Goal: Information Seeking & Learning: Check status

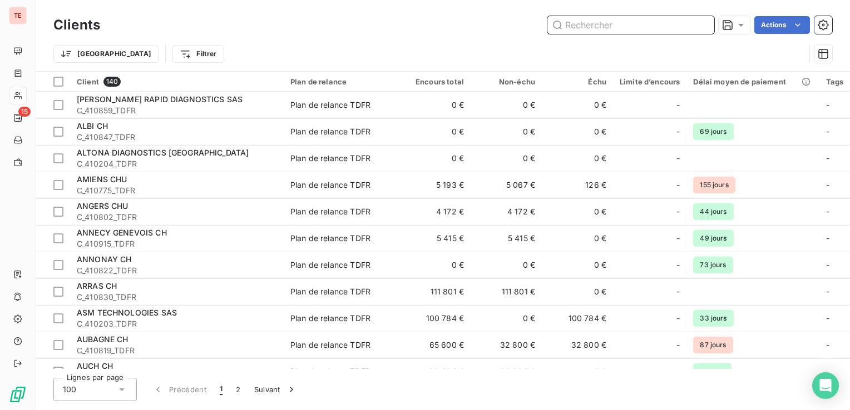
click at [638, 22] on input "text" at bounding box center [630, 25] width 167 height 18
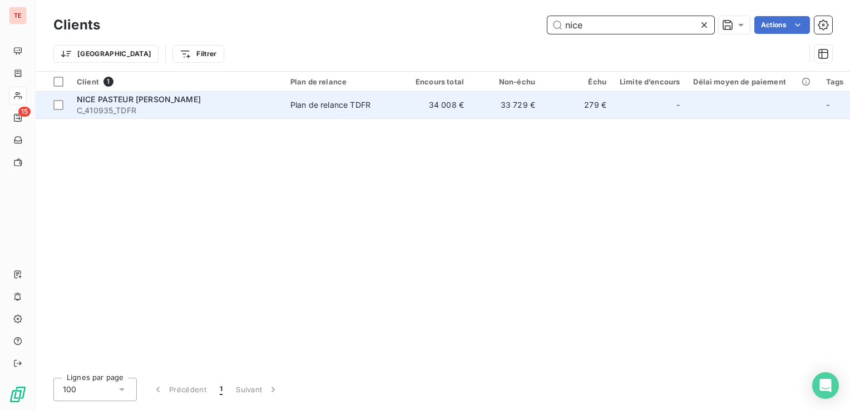
type input "nice"
click at [289, 107] on td "Plan de relance TDFR" at bounding box center [342, 105] width 116 height 27
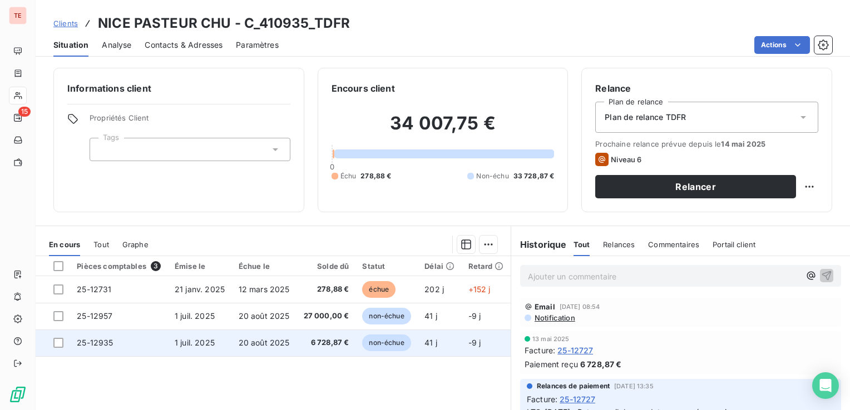
click at [149, 348] on td "25-12935" at bounding box center [119, 343] width 98 height 27
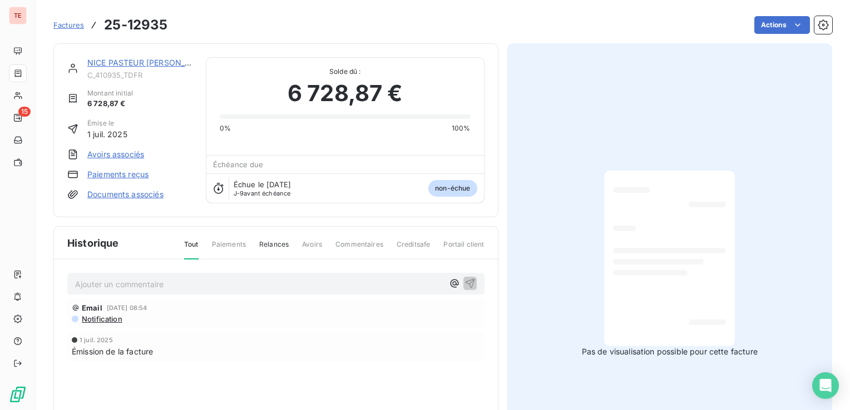
click at [232, 277] on p "Ajouter un commentaire ﻿" at bounding box center [259, 284] width 368 height 14
drag, startPoint x: 282, startPoint y: 282, endPoint x: 260, endPoint y: 284, distance: 22.8
click at [260, 284] on span "LTS_[DATE] : Retour mail du client, mandat n° le 05 et 07//08/25" at bounding box center [195, 283] width 240 height 9
click at [274, 284] on span "LTS_[DATE] : Retour mail du client, mandat n° le 07//08/25" at bounding box center [184, 283] width 219 height 9
click at [311, 280] on p "LTS_[DATE] : Retour mail du client, mandat n° le [DATE]" at bounding box center [259, 283] width 368 height 13
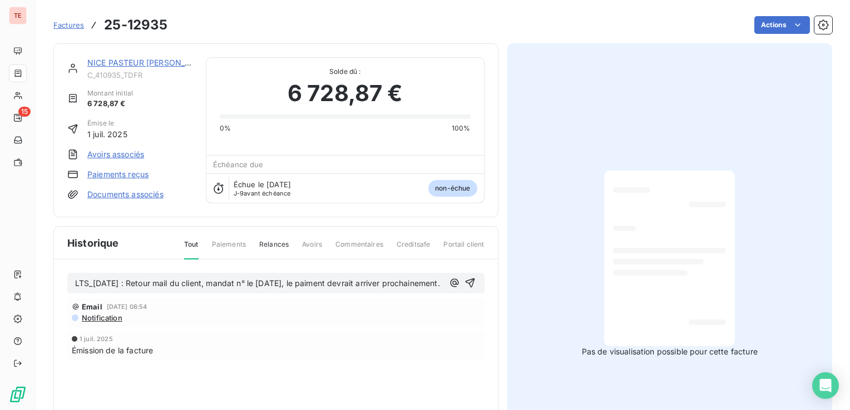
click at [321, 284] on span "LTS_[DATE] : Retour mail du client, mandat n° le [DATE], le paiment devrait arr…" at bounding box center [257, 283] width 365 height 9
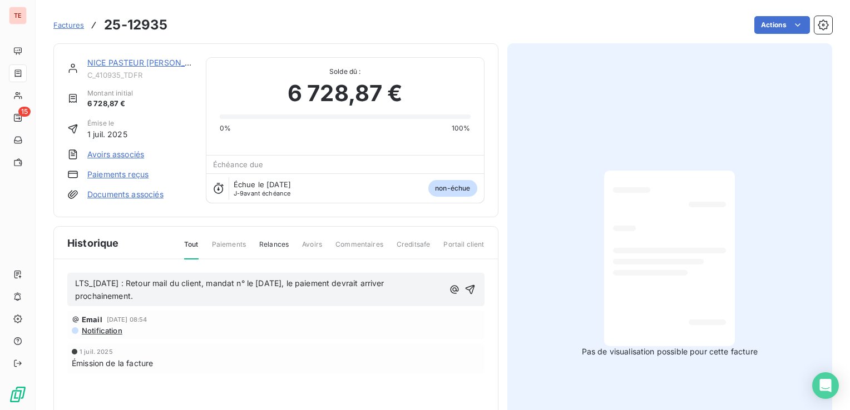
drag, startPoint x: 146, startPoint y: 296, endPoint x: 53, endPoint y: 284, distance: 93.7
click at [53, 285] on section "Factures 25-12935 Actions NICE PASTEUR CHU C_410935_TDFR Montant initial 6 728,…" at bounding box center [443, 205] width 814 height 410
copy span "LTS_[DATE] : Retour mail du client, mandat n° le [DATE], le paiement devrait ar…"
click at [468, 289] on icon "button" at bounding box center [469, 289] width 11 height 11
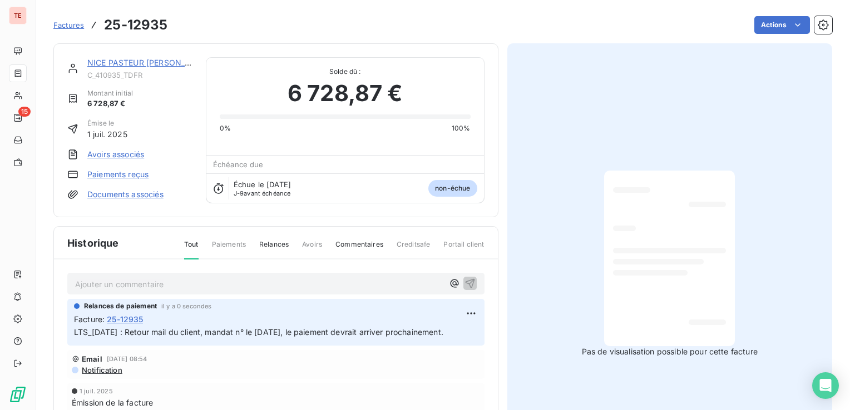
click at [140, 62] on link "NICE PASTEUR [PERSON_NAME]" at bounding box center [149, 62] width 124 height 9
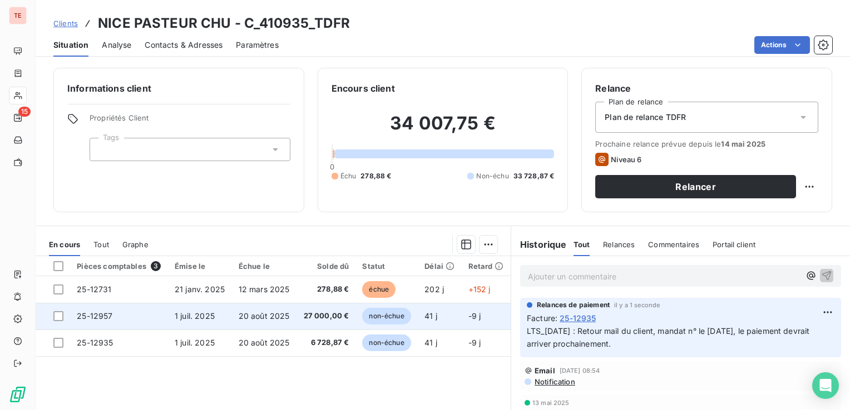
click at [182, 317] on span "1 juil. 2025" at bounding box center [195, 315] width 40 height 9
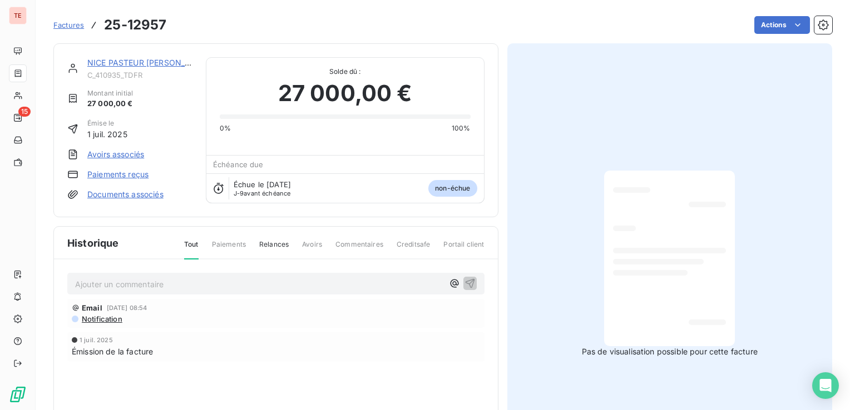
click at [207, 282] on p "Ajouter un commentaire ﻿" at bounding box center [259, 284] width 368 height 14
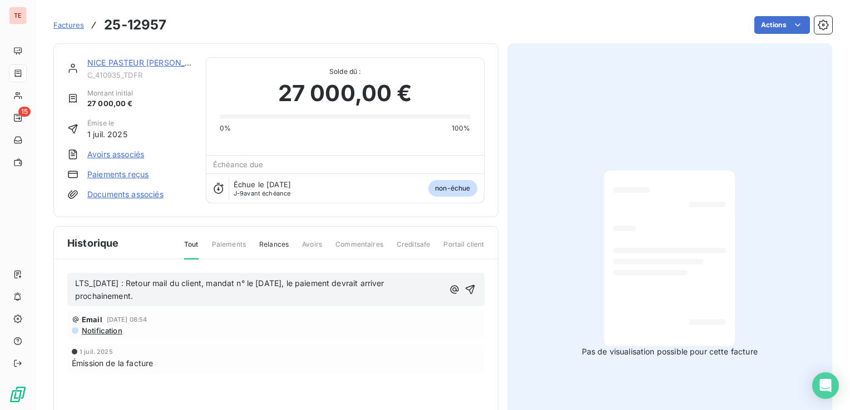
click at [269, 281] on span "LTS_[DATE] : Retour mail du client, mandat n° le [DATE], le paiement devrait ar…" at bounding box center [230, 290] width 311 height 22
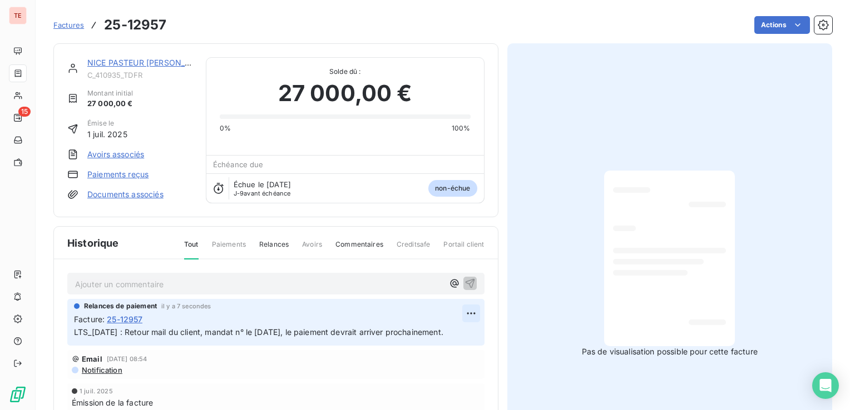
click at [468, 306] on html "TE 15 Factures 25-12957 Actions NICE PASTEUR CHU C_410935_TDFR Montant initial …" at bounding box center [425, 205] width 850 height 410
click at [434, 341] on div "Editer" at bounding box center [440, 337] width 62 height 18
click at [249, 331] on span "LTS_[DATE] : Retour mail du client, mandat n° le [DATE], le paiement devrait ar…" at bounding box center [258, 331] width 369 height 9
click at [149, 57] on div "NICE PASTEUR [PERSON_NAME]" at bounding box center [139, 62] width 105 height 11
click at [149, 62] on link "NICE PASTEUR [PERSON_NAME]" at bounding box center [149, 62] width 124 height 9
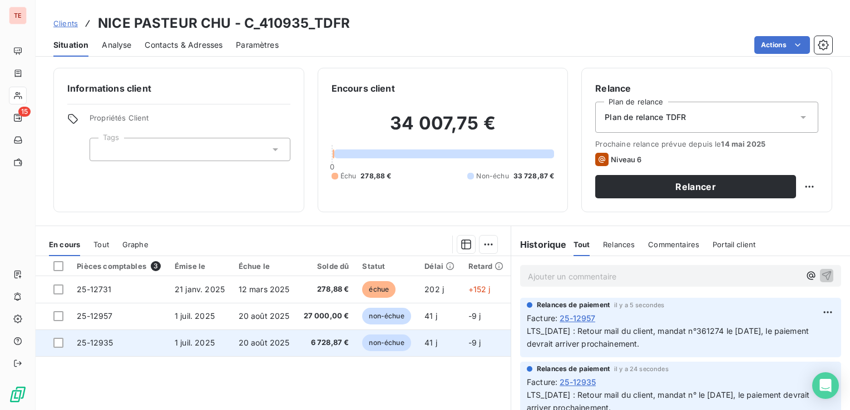
click at [225, 345] on td "1 juil. 2025" at bounding box center [200, 343] width 64 height 27
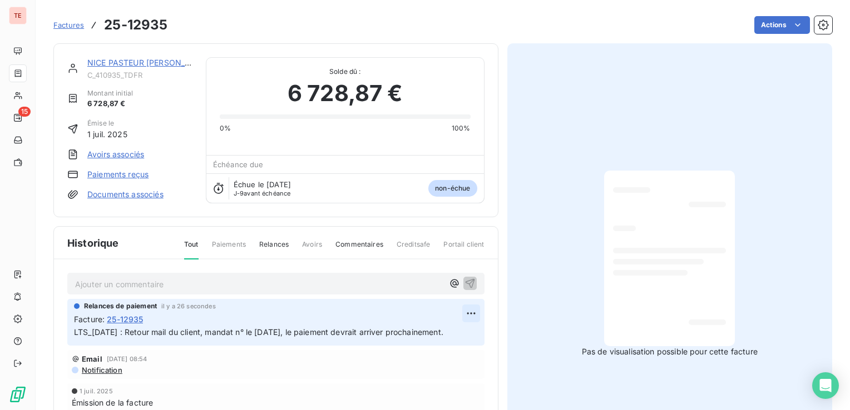
click at [465, 307] on html "TE 15 Factures 25-12935 Actions NICE PASTEUR CHU C_410935_TDFR Montant initial …" at bounding box center [425, 205] width 850 height 410
click at [453, 330] on div "Editer" at bounding box center [440, 337] width 62 height 18
click at [248, 330] on span "LTS_[DATE] : Retour mail du client, mandat n° le [DATE], le paiement devrait ar…" at bounding box center [258, 331] width 369 height 9
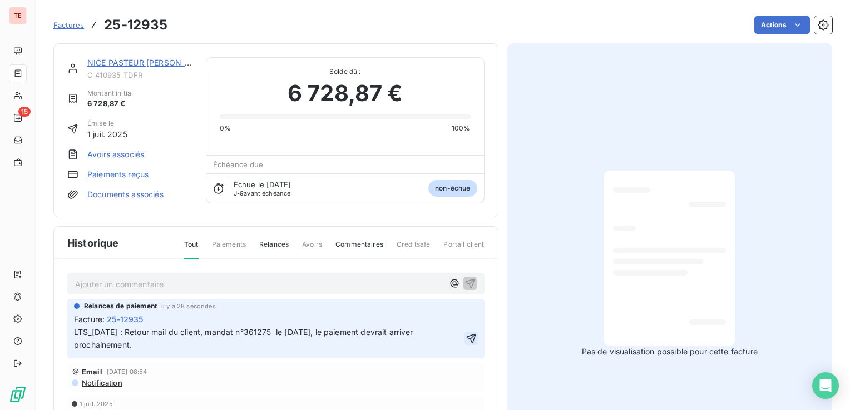
click at [472, 337] on icon "button" at bounding box center [470, 338] width 11 height 11
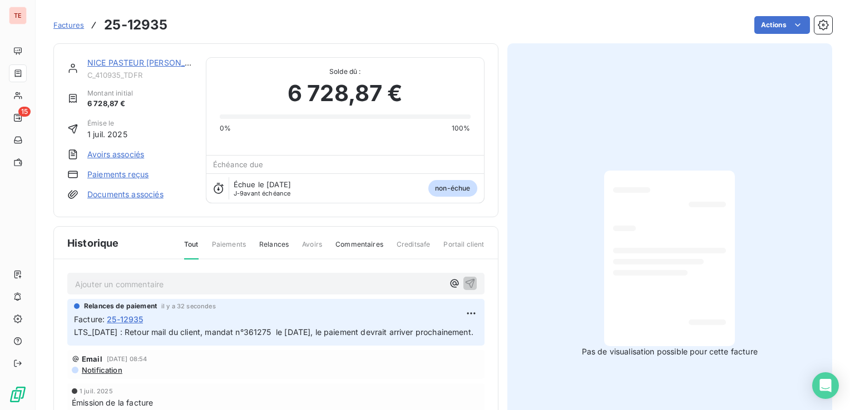
click at [113, 58] on link "NICE PASTEUR [PERSON_NAME]" at bounding box center [149, 62] width 124 height 9
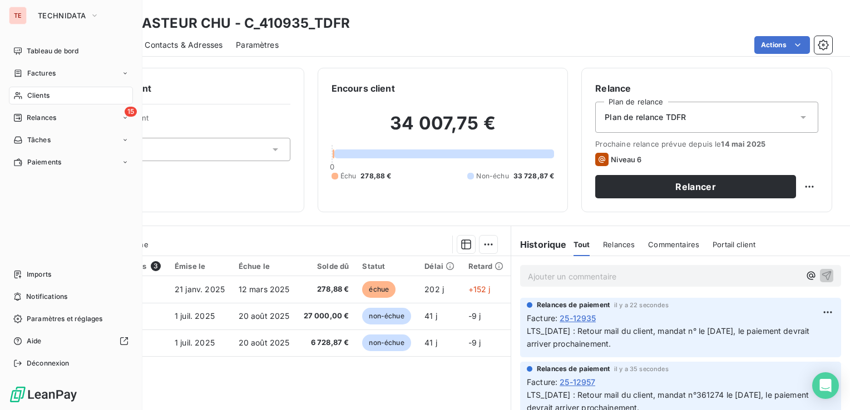
click at [29, 95] on span "Clients" at bounding box center [38, 96] width 22 height 10
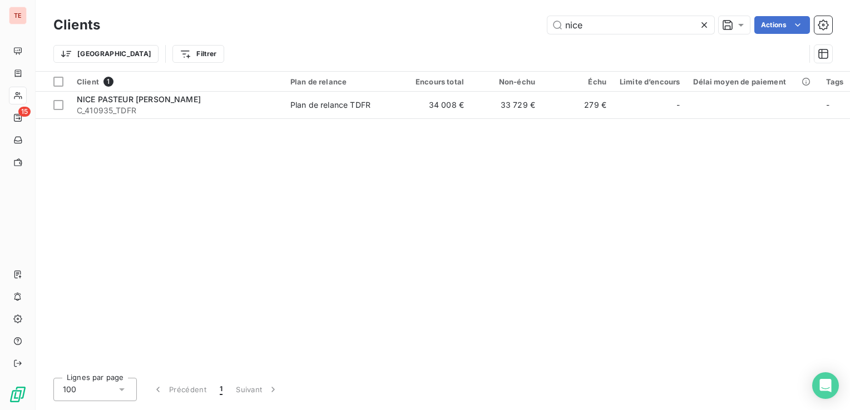
drag, startPoint x: 622, startPoint y: 26, endPoint x: 485, endPoint y: 39, distance: 138.0
click at [485, 39] on div "Clients nice Actions Trier Filtrer" at bounding box center [442, 42] width 778 height 58
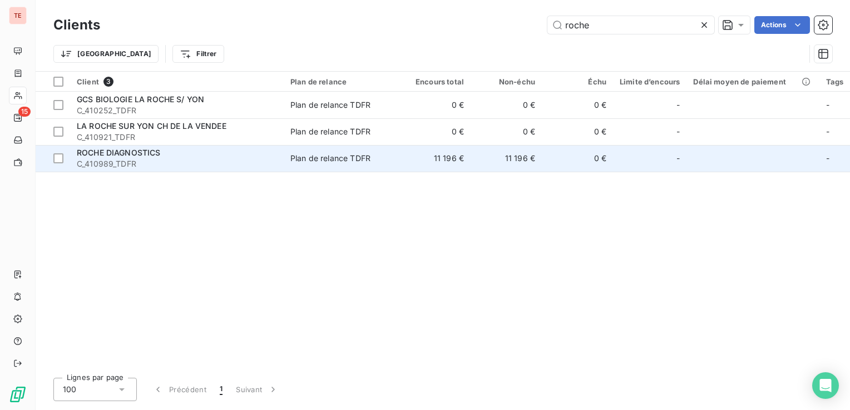
type input "roche"
click at [211, 152] on div "ROCHE DIAGNOSTICS" at bounding box center [177, 152] width 200 height 11
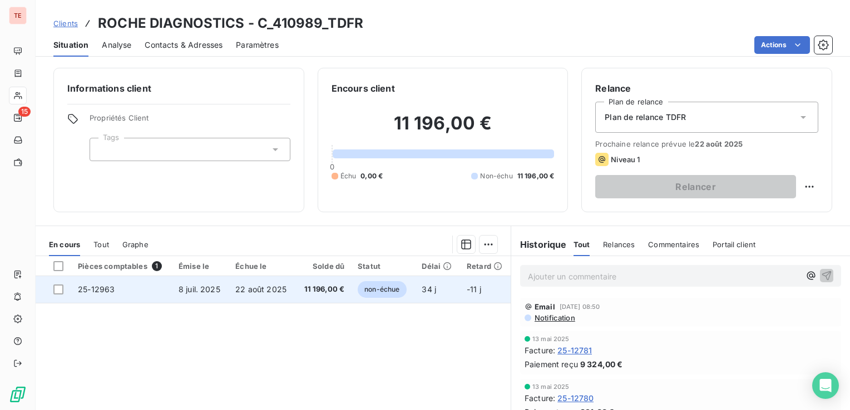
click at [229, 291] on td "22 août 2025" at bounding box center [262, 289] width 67 height 27
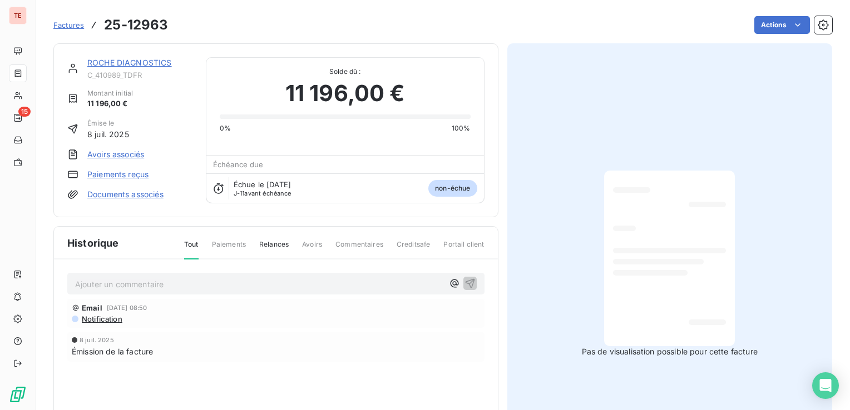
click at [246, 284] on p "Ajouter un commentaire ﻿" at bounding box center [259, 284] width 368 height 14
drag, startPoint x: 97, startPoint y: 286, endPoint x: 61, endPoint y: 289, distance: 35.7
click at [61, 289] on div "[DATE]. Email [DATE] 08:50 Notification [DATE] Émission de la facture" at bounding box center [276, 333] width 444 height 146
